Goal: Find specific page/section: Find specific page/section

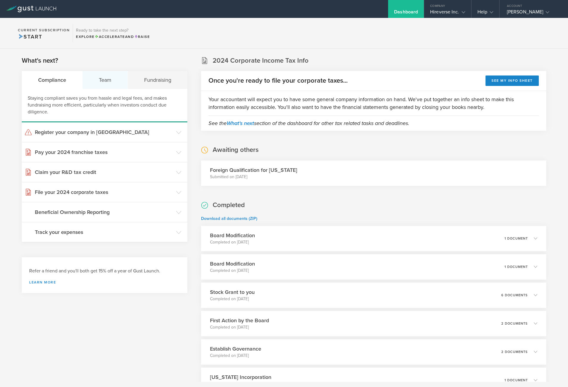
click at [114, 82] on div "Team" at bounding box center [105, 80] width 45 height 18
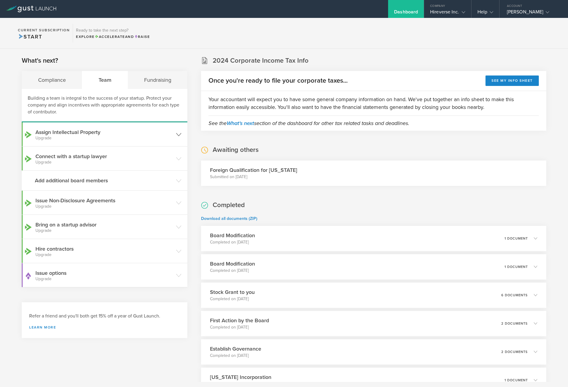
click at [176, 132] on icon at bounding box center [178, 134] width 5 height 5
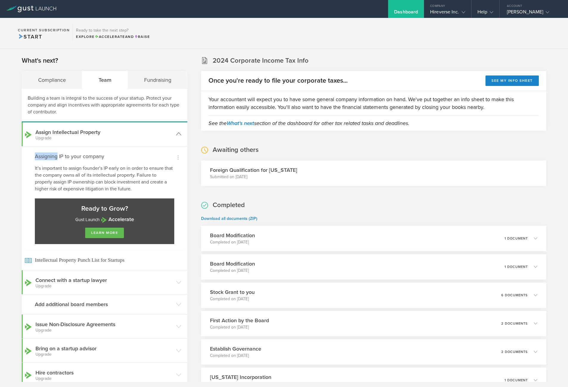
click at [176, 132] on icon at bounding box center [178, 133] width 5 height 5
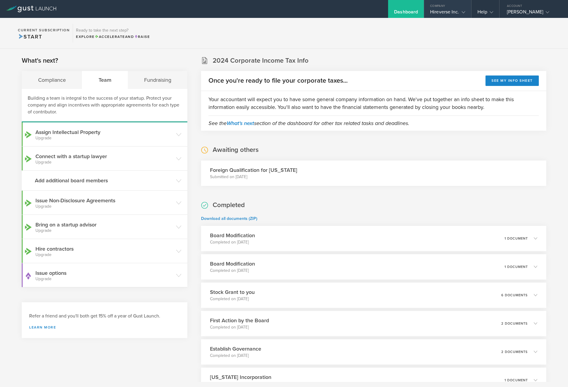
click at [452, 12] on div "Hireverse Inc." at bounding box center [447, 13] width 35 height 9
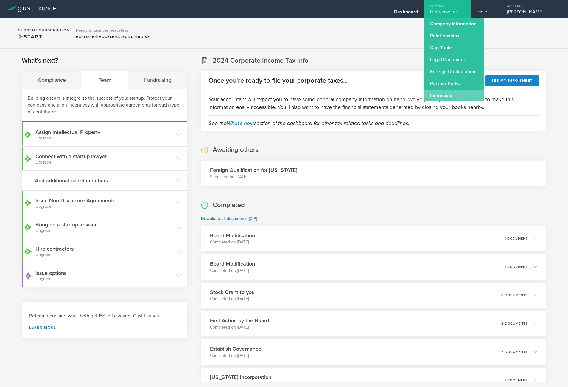
click at [439, 97] on link "Financials" at bounding box center [454, 95] width 60 height 12
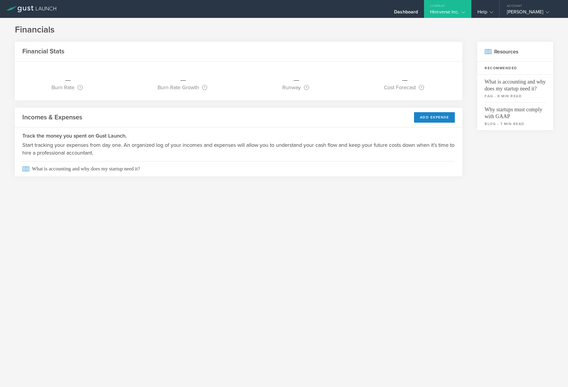
drag, startPoint x: 432, startPoint y: 212, endPoint x: 509, endPoint y: 138, distance: 107.3
click at [433, 212] on div "Financials Financial Stats _ Burn Rate Once you start tracking your expenses, w…" at bounding box center [284, 202] width 568 height 369
